Goal: Communication & Community: Participate in discussion

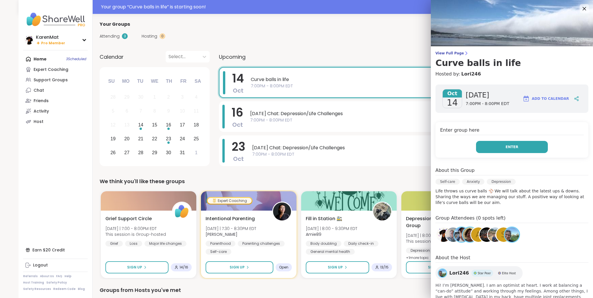
click at [497, 145] on button "Enter" at bounding box center [512, 147] width 72 height 12
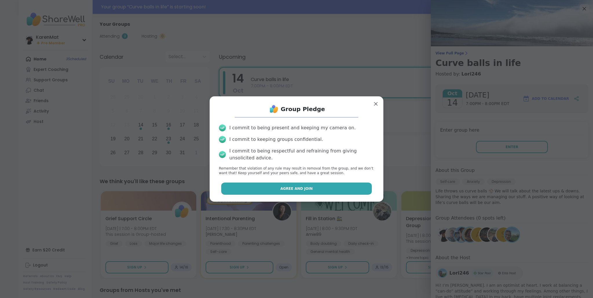
click at [277, 184] on button "Agree and Join" at bounding box center [296, 189] width 151 height 12
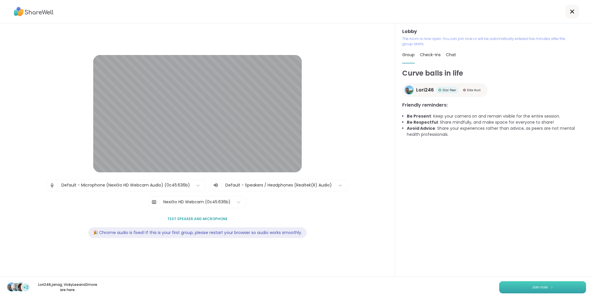
click at [524, 285] on button "Join now" at bounding box center [542, 287] width 87 height 12
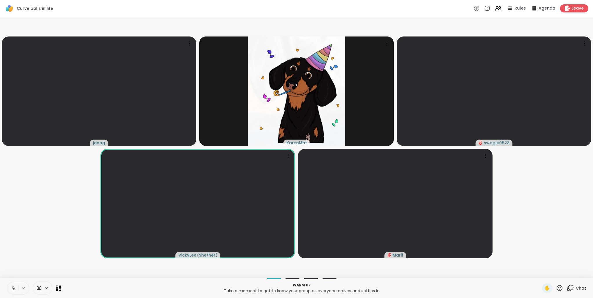
click at [14, 285] on button at bounding box center [12, 288] width 11 height 12
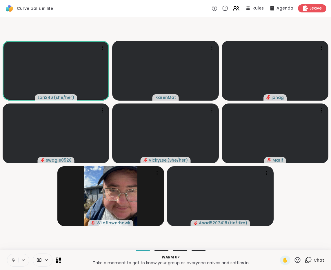
click at [59, 257] on div at bounding box center [34, 260] width 54 height 13
click at [59, 258] on icon at bounding box center [60, 259] width 3 height 3
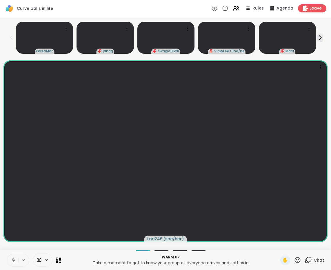
click at [12, 260] on icon at bounding box center [13, 260] width 5 height 5
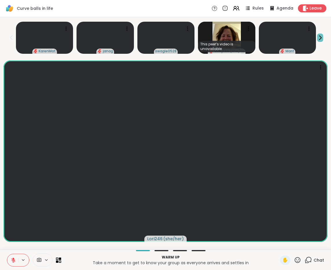
click at [320, 38] on icon at bounding box center [320, 38] width 6 height 6
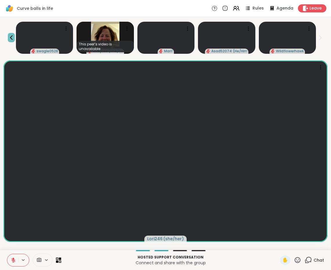
click at [12, 39] on icon at bounding box center [11, 37] width 7 height 7
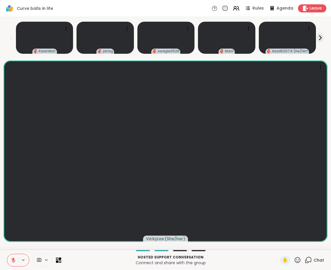
click at [20, 257] on div at bounding box center [18, 260] width 22 height 13
click at [15, 261] on icon at bounding box center [13, 260] width 5 height 5
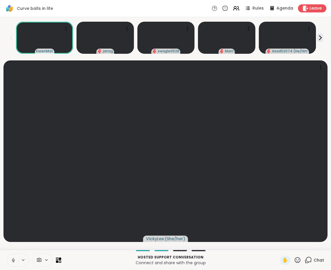
click at [14, 259] on icon at bounding box center [13, 260] width 5 height 5
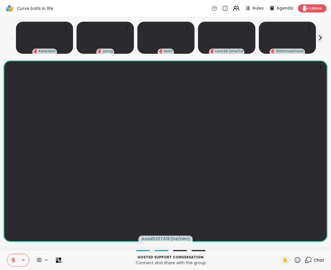
click at [307, 258] on icon at bounding box center [307, 260] width 7 height 7
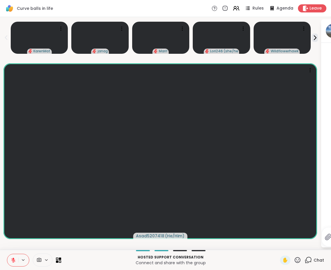
click at [304, 260] on icon at bounding box center [307, 260] width 7 height 7
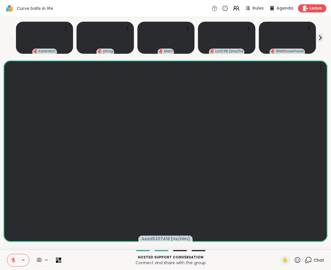
click at [318, 261] on span "Chat" at bounding box center [318, 261] width 10 height 6
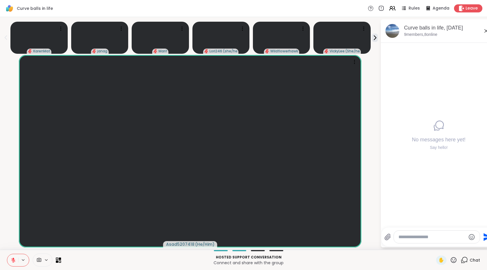
click at [431, 235] on textarea "Type your message" at bounding box center [432, 237] width 67 height 6
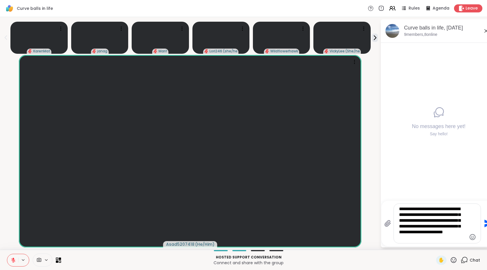
type textarea "**********"
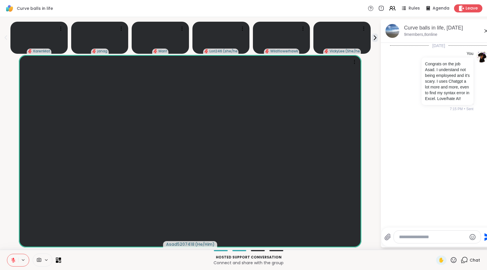
click at [17, 255] on button at bounding box center [12, 260] width 11 height 12
click at [13, 256] on button at bounding box center [12, 260] width 11 height 12
click at [14, 261] on icon at bounding box center [13, 260] width 5 height 5
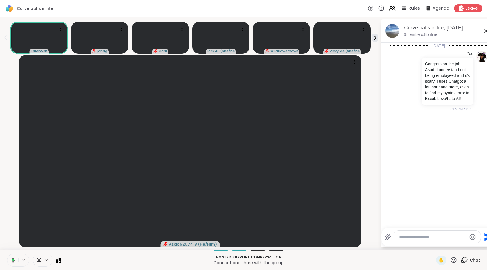
click at [14, 260] on icon at bounding box center [13, 260] width 2 height 2
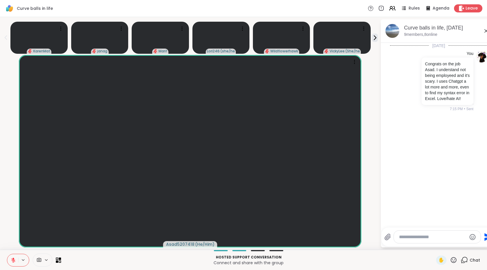
click at [450, 261] on icon at bounding box center [453, 260] width 7 height 7
click at [447, 242] on span "👍" at bounding box center [450, 245] width 6 height 7
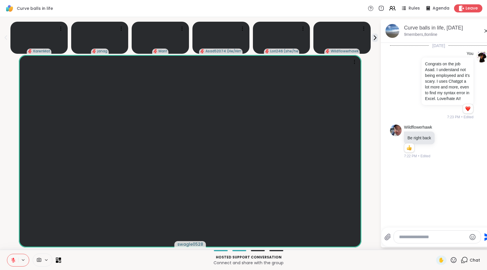
click at [451, 260] on icon at bounding box center [453, 260] width 7 height 7
click at [447, 247] on span "👍" at bounding box center [450, 245] width 6 height 7
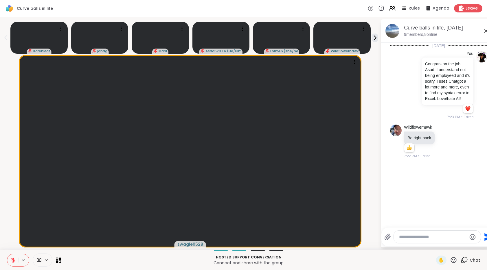
click at [13, 258] on icon at bounding box center [13, 259] width 2 height 2
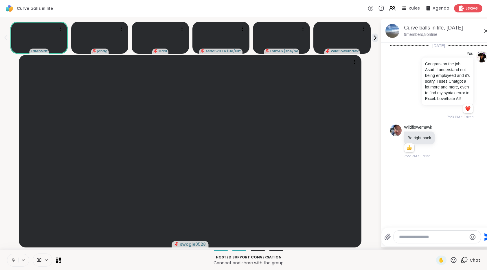
click at [13, 258] on icon at bounding box center [12, 259] width 1 height 3
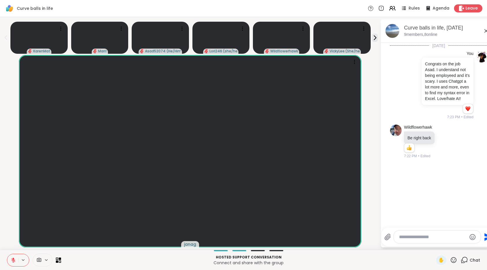
click at [12, 262] on icon at bounding box center [13, 260] width 5 height 5
click at [450, 262] on icon at bounding box center [453, 260] width 7 height 7
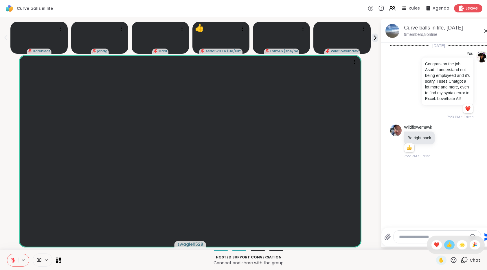
click at [447, 243] on span "👍" at bounding box center [450, 245] width 6 height 7
click at [14, 257] on button at bounding box center [12, 260] width 11 height 12
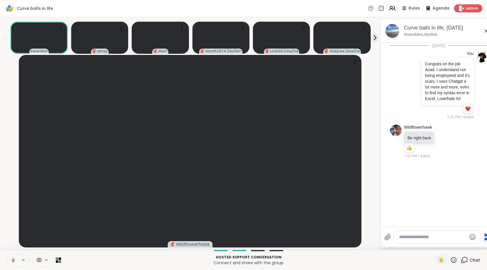
click at [14, 257] on button at bounding box center [12, 260] width 11 height 12
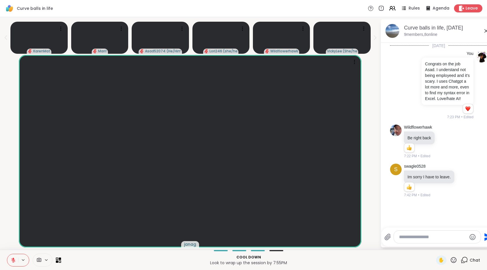
click at [12, 260] on icon at bounding box center [13, 260] width 4 height 4
click at [10, 261] on button at bounding box center [12, 260] width 11 height 12
click at [14, 258] on icon at bounding box center [13, 260] width 5 height 5
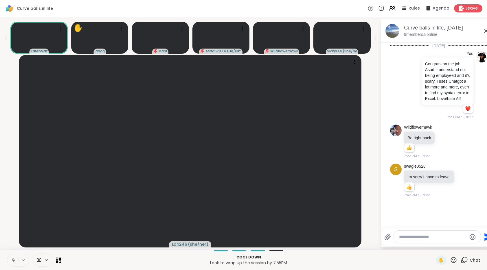
click at [13, 261] on icon at bounding box center [13, 260] width 5 height 5
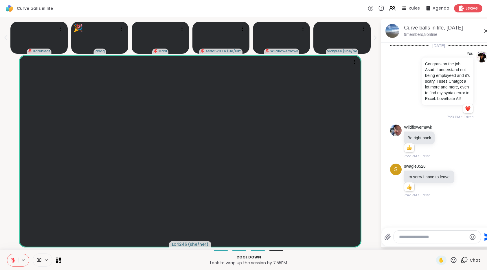
click at [14, 258] on icon at bounding box center [13, 260] width 5 height 5
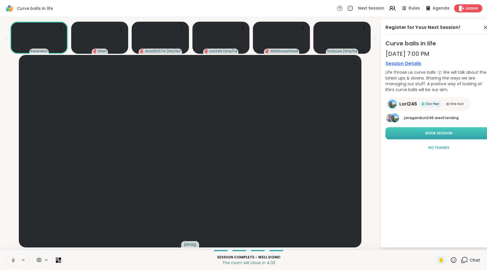
click at [442, 131] on span "Book Session" at bounding box center [439, 133] width 27 height 5
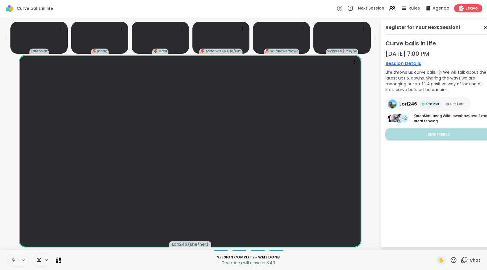
click at [14, 259] on icon at bounding box center [13, 260] width 5 height 5
click at [451, 261] on icon at bounding box center [454, 260] width 6 height 6
click at [447, 247] on span "👍" at bounding box center [450, 245] width 6 height 7
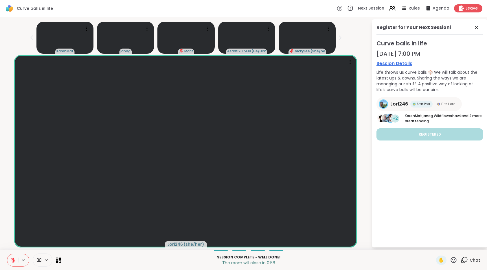
click at [14, 258] on icon at bounding box center [13, 260] width 5 height 5
click at [14, 259] on icon at bounding box center [12, 259] width 1 height 3
click at [478, 27] on icon at bounding box center [476, 27] width 7 height 7
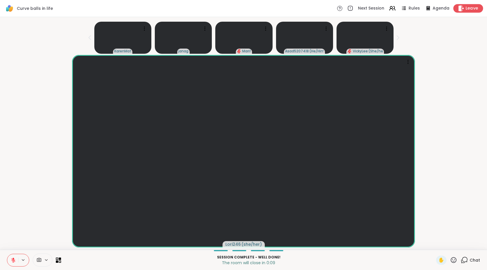
click at [466, 9] on span "Leave" at bounding box center [472, 8] width 13 height 6
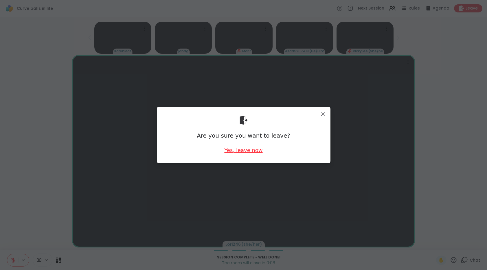
click at [249, 151] on div "Yes, leave now" at bounding box center [243, 150] width 38 height 7
